Goal: Find specific page/section: Find specific page/section

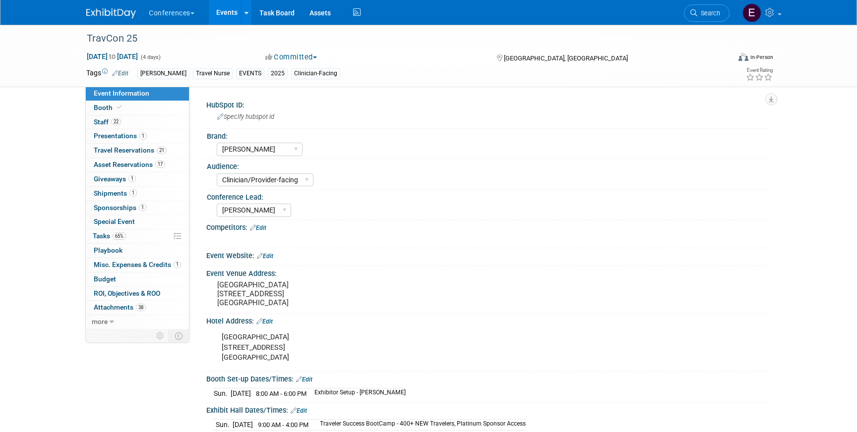
select select "[PERSON_NAME]"
select select "Clinician/Provider-facing"
select select "[PERSON_NAME]"
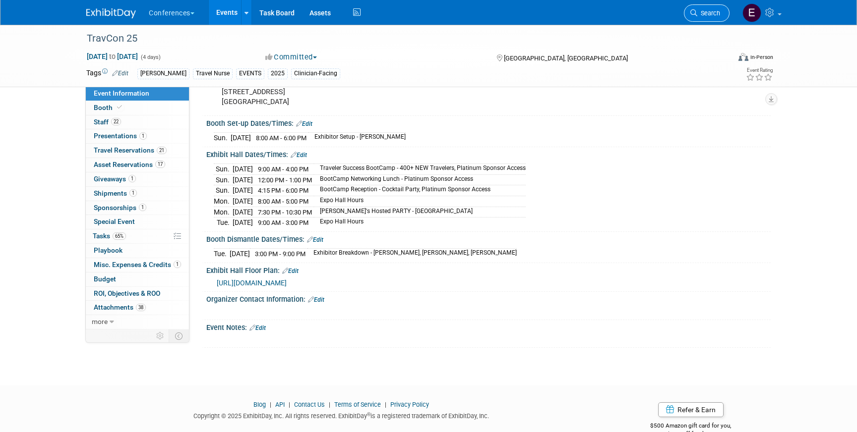
click at [709, 15] on span "Search" at bounding box center [708, 12] width 23 height 7
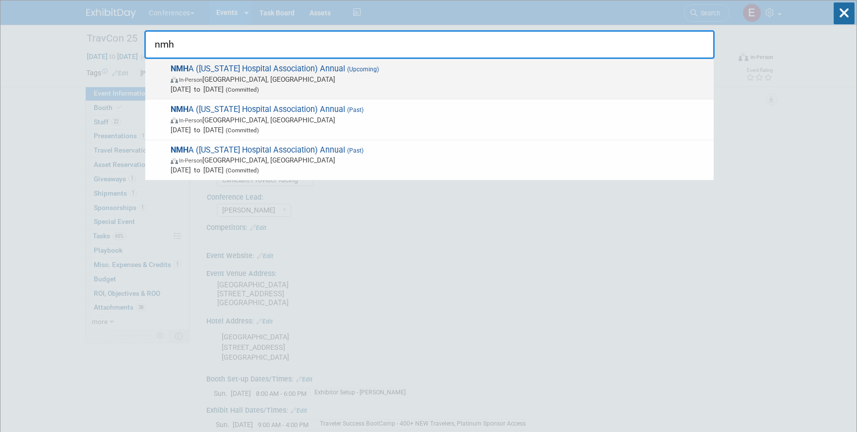
type input "nmh"
click at [393, 79] on span "In-Person [GEOGRAPHIC_DATA], [GEOGRAPHIC_DATA]" at bounding box center [440, 79] width 538 height 10
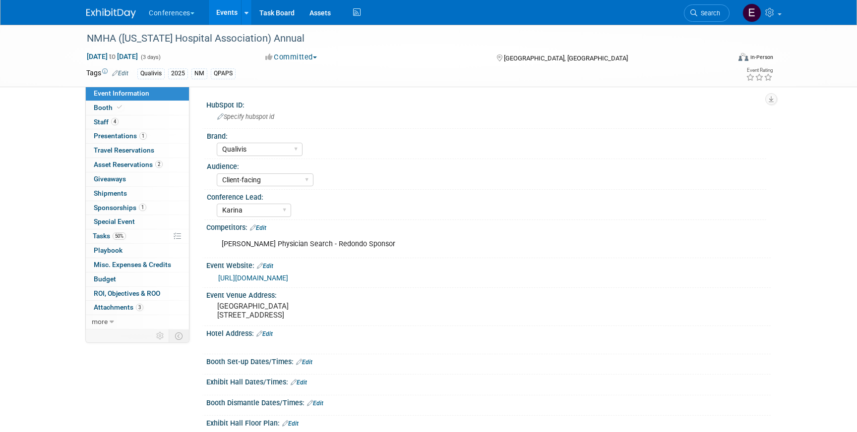
select select "Qualivis"
select select "Client-facing"
select select "Karina"
click at [156, 169] on span "Asset Reservations 2" at bounding box center [128, 165] width 69 height 8
